Goal: Find specific page/section: Find specific page/section

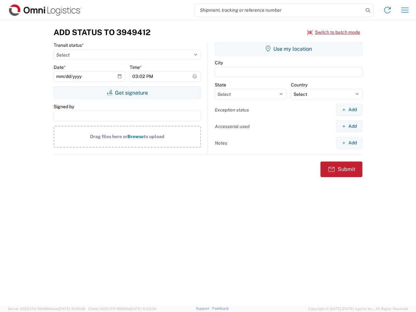
click at [279, 10] on input "search" at bounding box center [279, 10] width 168 height 12
click at [368, 10] on icon at bounding box center [367, 10] width 9 height 9
click at [387, 10] on icon at bounding box center [387, 10] width 10 height 10
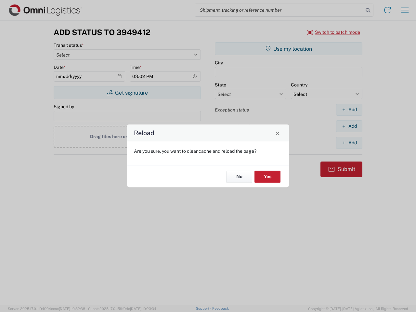
click at [333, 32] on div "Reload Are you sure, you want to clear cache and reload the page? No Yes" at bounding box center [208, 156] width 416 height 312
click at [127, 93] on div "Reload Are you sure, you want to clear cache and reload the page? No Yes" at bounding box center [208, 156] width 416 height 312
click at [288, 49] on div "Reload Are you sure, you want to clear cache and reload the page? No Yes" at bounding box center [208, 156] width 416 height 312
click at [349, 109] on div "Reload Are you sure, you want to clear cache and reload the page? No Yes" at bounding box center [208, 156] width 416 height 312
click at [349, 126] on div "Reload Are you sure, you want to clear cache and reload the page? No Yes" at bounding box center [208, 156] width 416 height 312
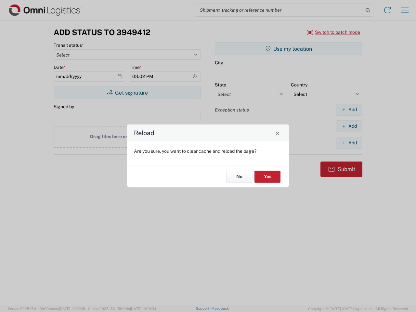
click at [349, 143] on div "Reload Are you sure, you want to clear cache and reload the page? No Yes" at bounding box center [208, 156] width 416 height 312
